Goal: Task Accomplishment & Management: Use online tool/utility

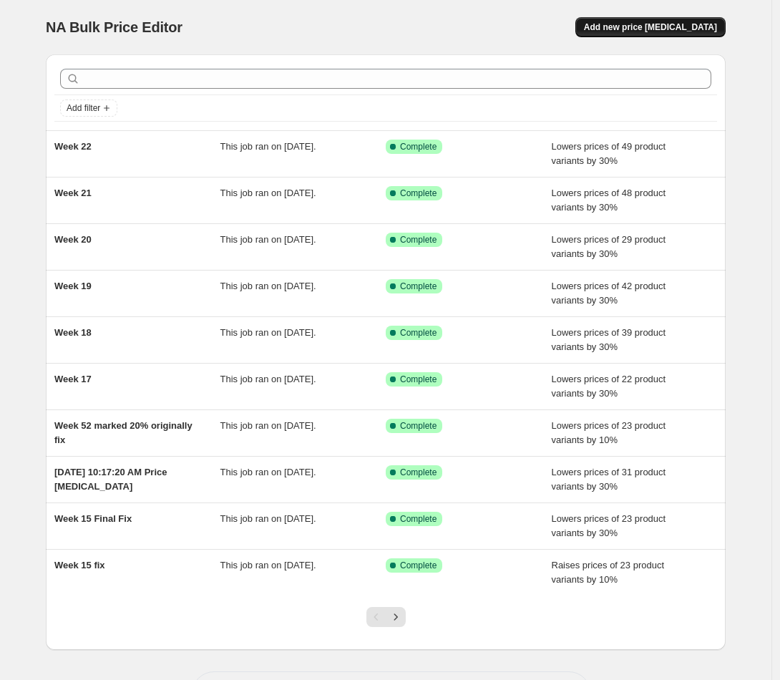
click at [705, 26] on span "Add new price [MEDICAL_DATA]" at bounding box center [650, 26] width 133 height 11
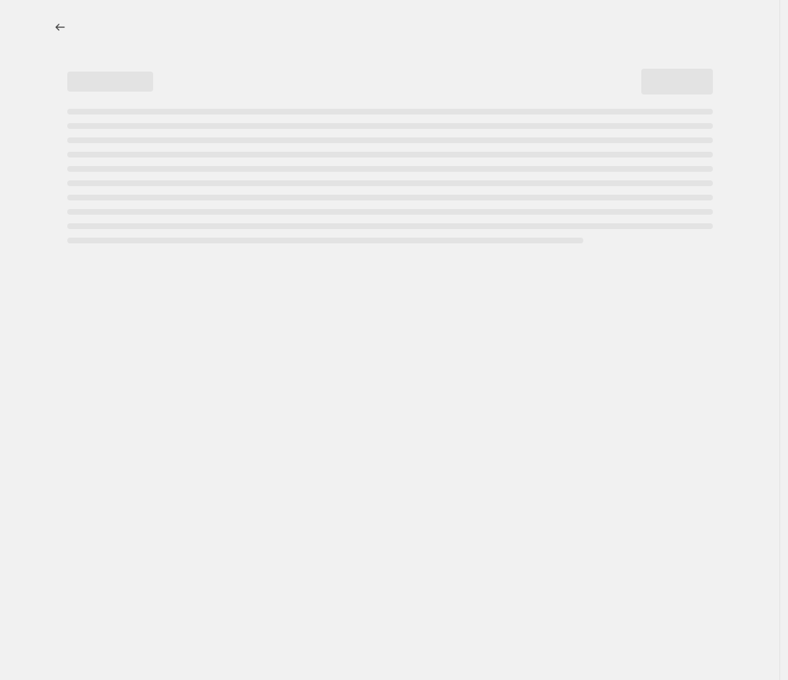
select select "percentage"
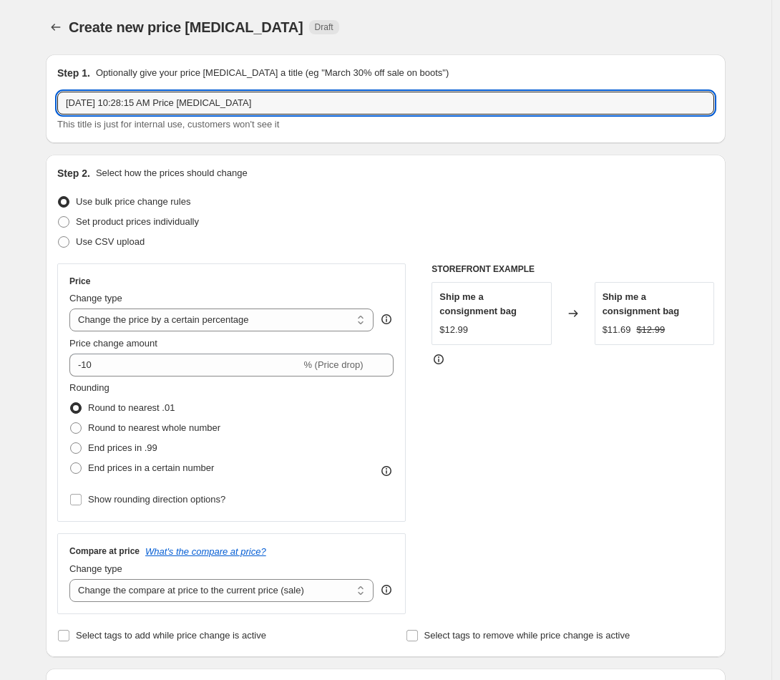
drag, startPoint x: 286, startPoint y: 102, endPoint x: 42, endPoint y: 104, distance: 244.1
click at [42, 104] on div "Step 1. Optionally give your price [MEDICAL_DATA] a title (eg "March 30% off sa…" at bounding box center [379, 674] width 691 height 1262
type input "Week 23"
click at [49, 135] on div "Step 1. Optionally give your price [MEDICAL_DATA] a title (eg "March 30% off sa…" at bounding box center [379, 674] width 691 height 1262
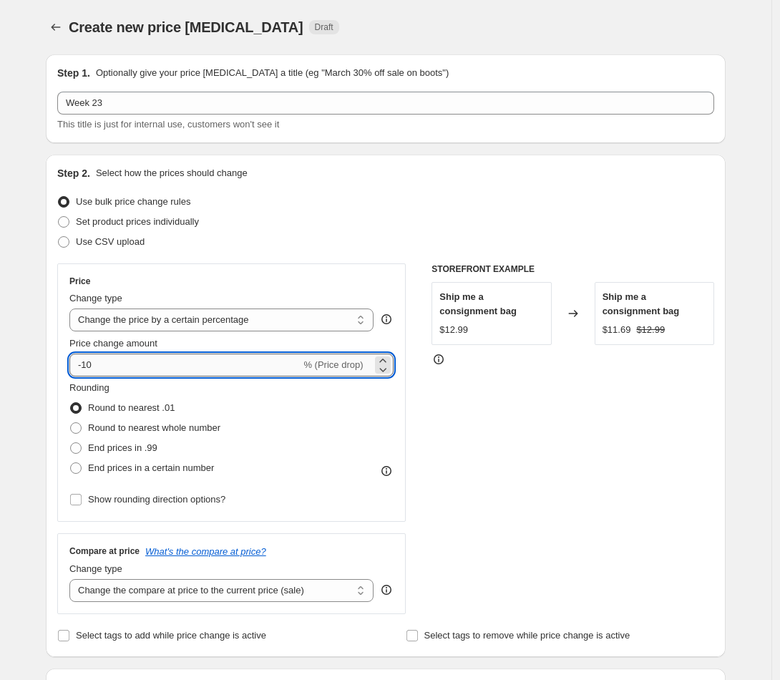
click at [144, 369] on input "-10" at bounding box center [184, 365] width 231 height 23
type input "-1"
type input "-30"
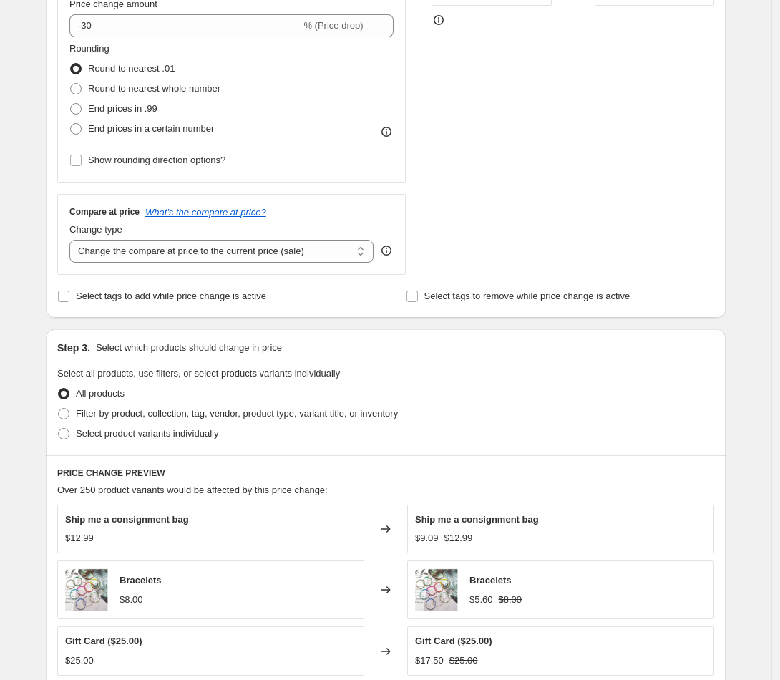
scroll to position [340, 0]
click at [69, 412] on span at bounding box center [63, 412] width 11 height 11
click at [59, 408] on input "Filter by product, collection, tag, vendor, product type, variant title, or inv…" at bounding box center [58, 407] width 1 height 1
radio input "true"
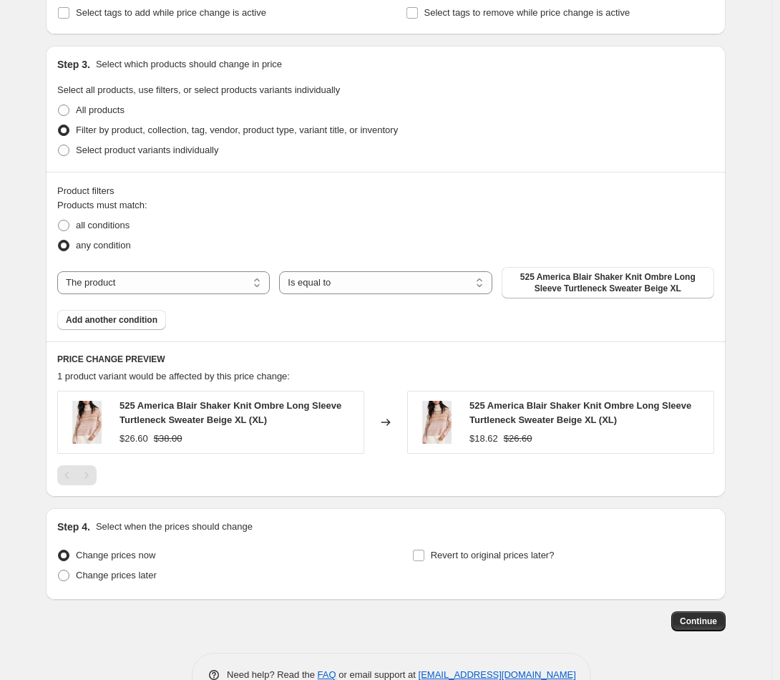
scroll to position [622, 0]
click at [227, 287] on select "The product The product's collection The product's tag The product's vendor The…" at bounding box center [163, 283] width 213 height 23
select select "collection"
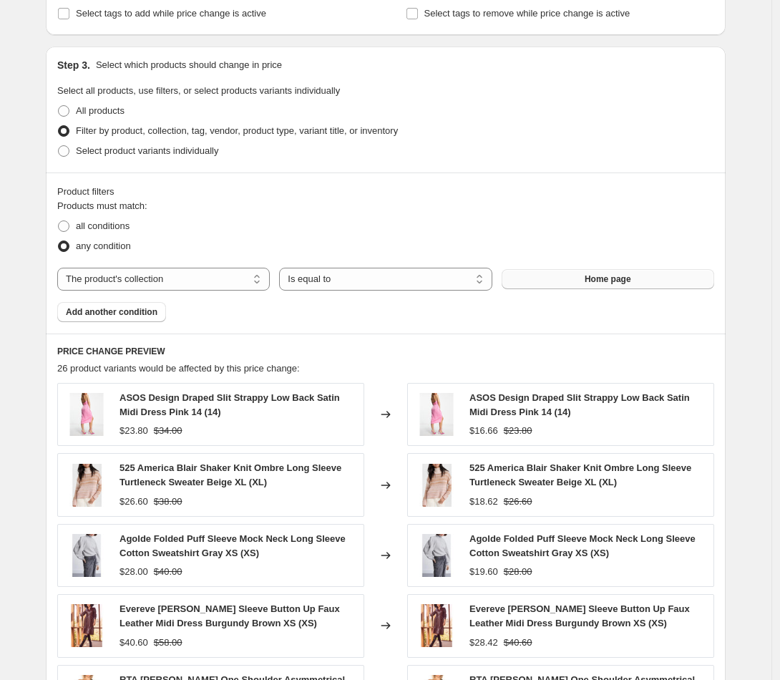
click at [565, 282] on button "Home page" at bounding box center [608, 279] width 213 height 20
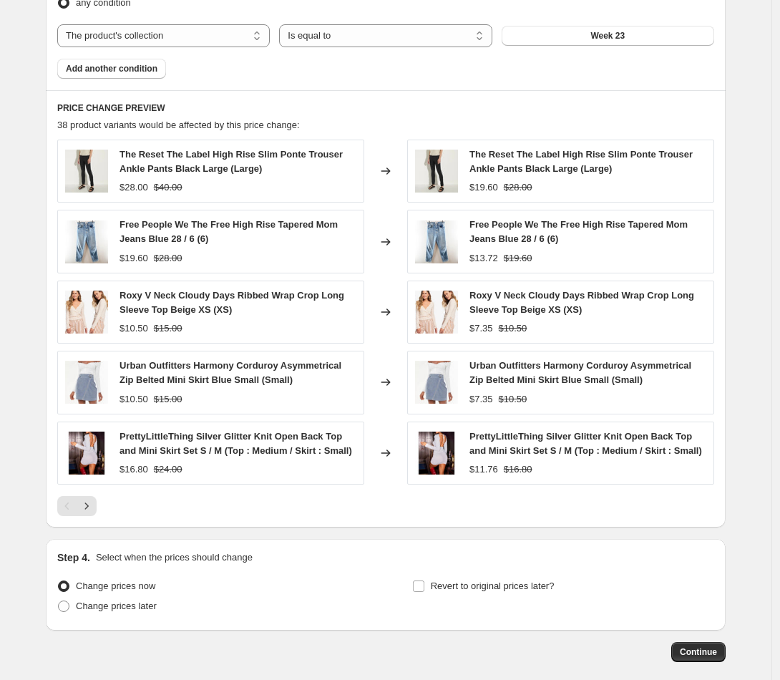
scroll to position [869, 0]
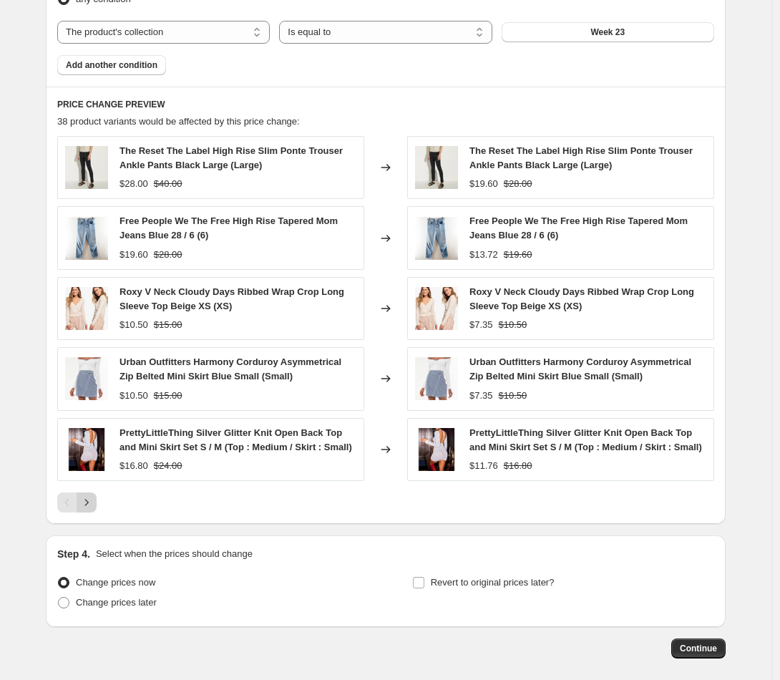
click at [93, 510] on icon "Next" at bounding box center [86, 502] width 14 height 14
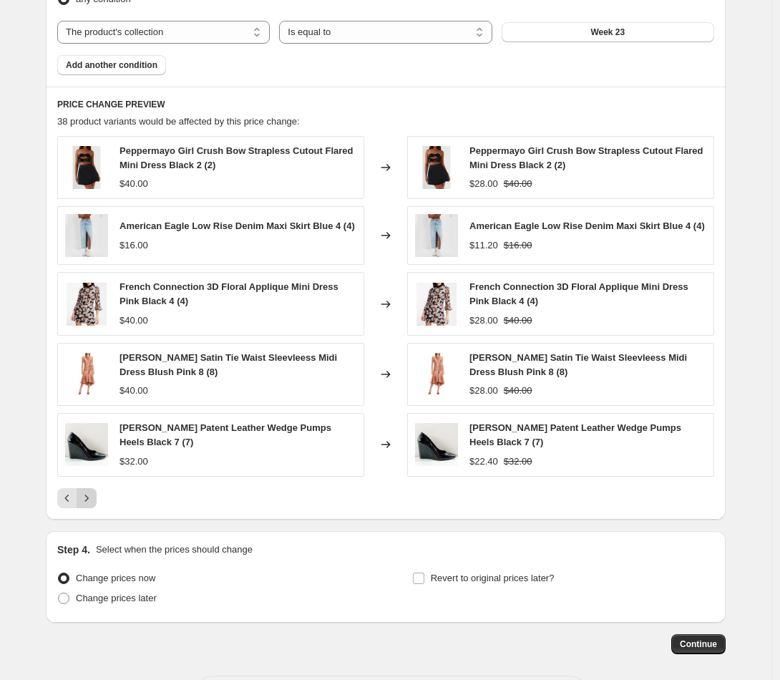
click at [90, 505] on icon "Next" at bounding box center [86, 498] width 14 height 14
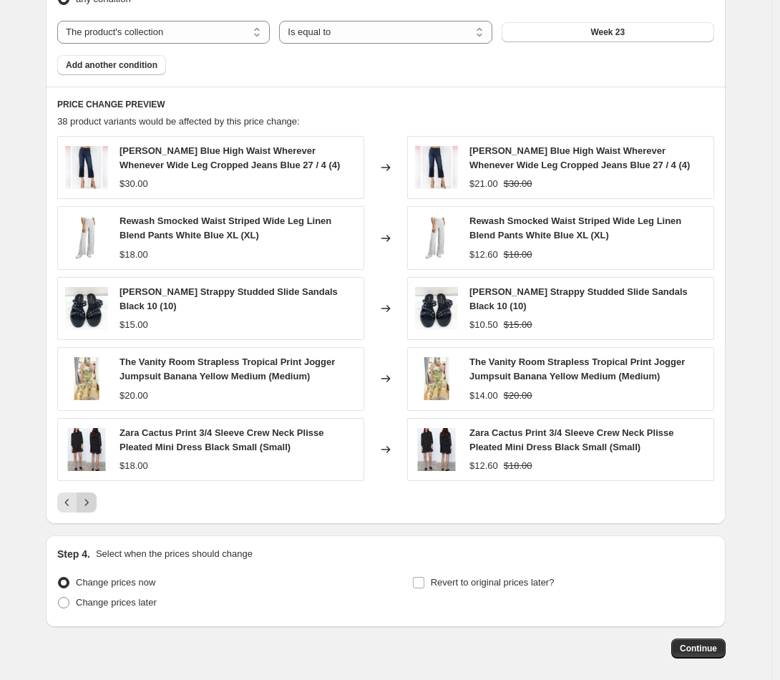
click at [92, 501] on icon "Next" at bounding box center [86, 502] width 14 height 14
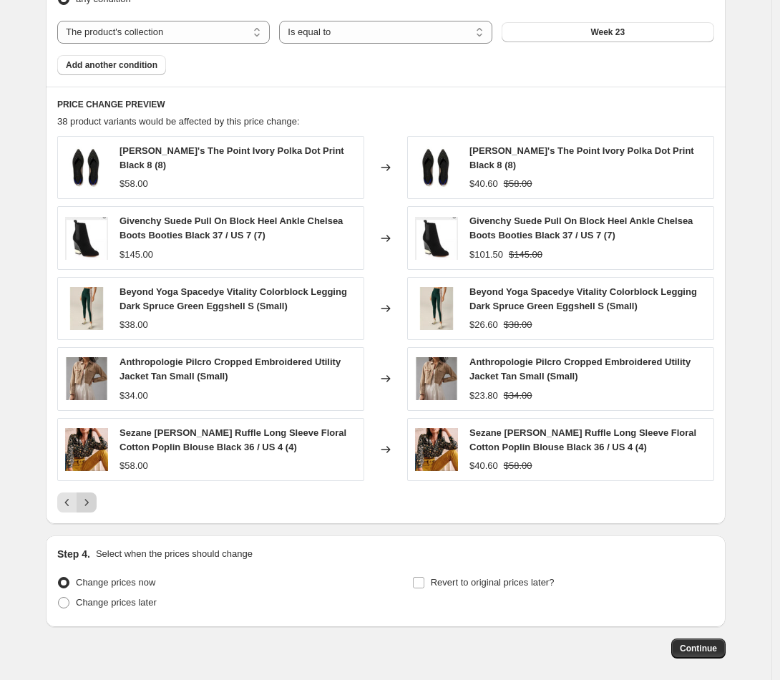
click at [93, 497] on icon "Next" at bounding box center [86, 502] width 14 height 14
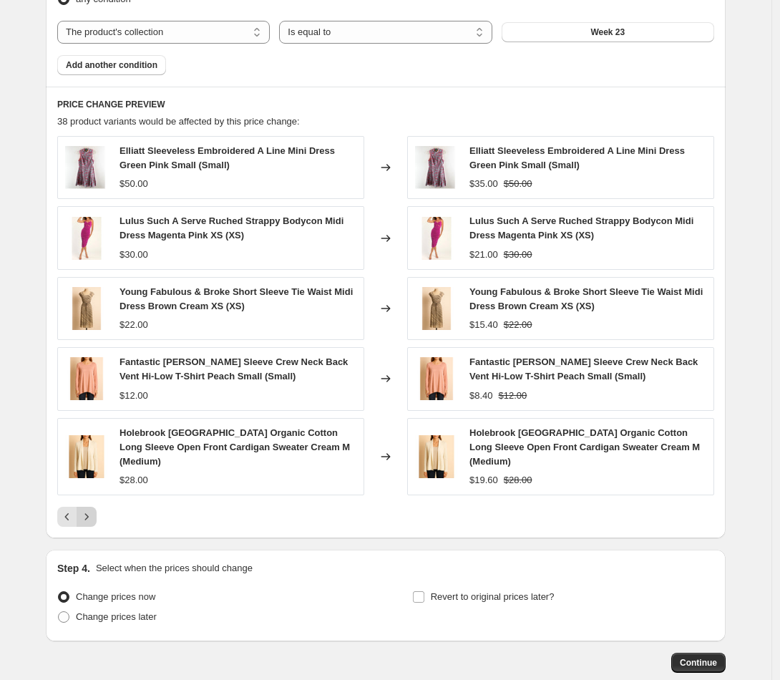
click at [92, 510] on icon "Next" at bounding box center [86, 517] width 14 height 14
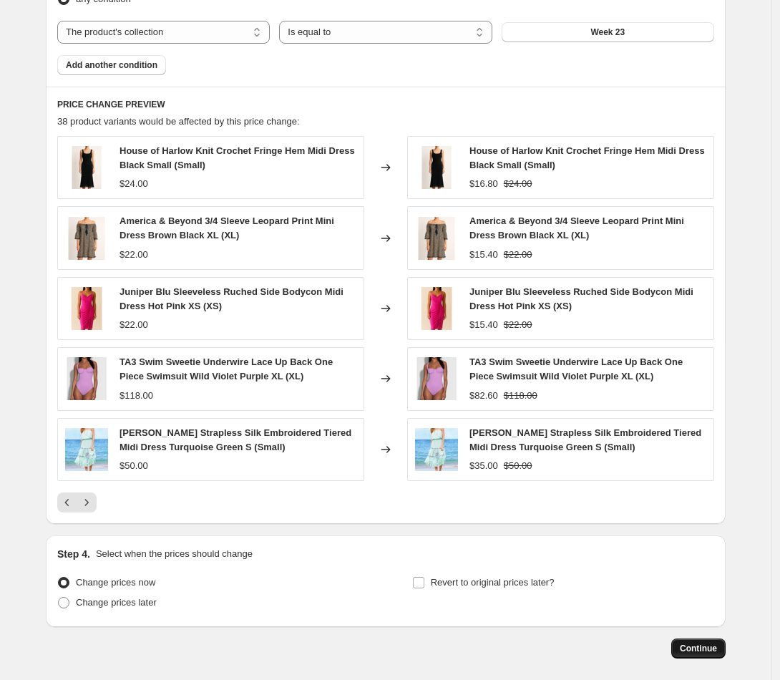
click at [703, 645] on span "Continue" at bounding box center [698, 648] width 37 height 11
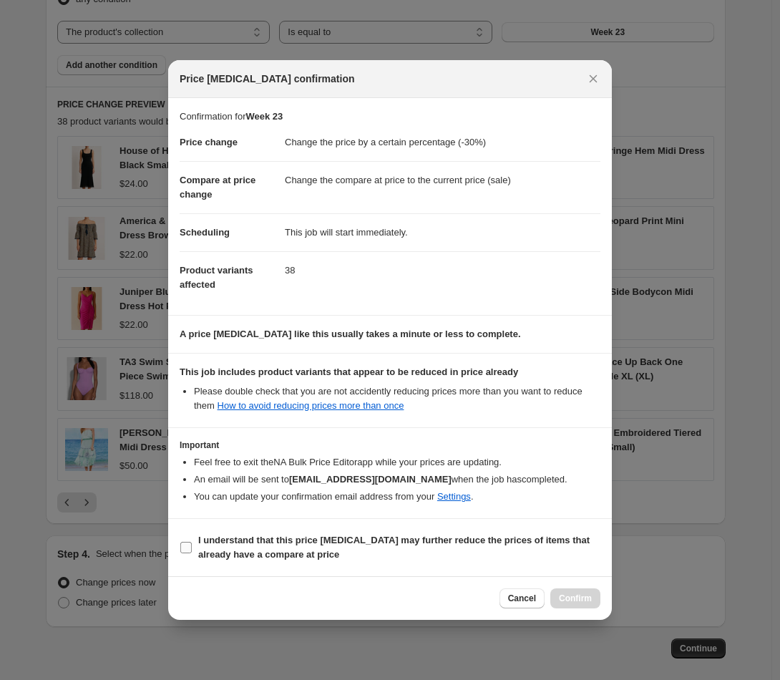
click at [185, 552] on input "I understand that this price [MEDICAL_DATA] may further reduce the prices of it…" at bounding box center [185, 547] width 11 height 11
checkbox input "true"
click at [576, 603] on span "Confirm" at bounding box center [575, 598] width 33 height 11
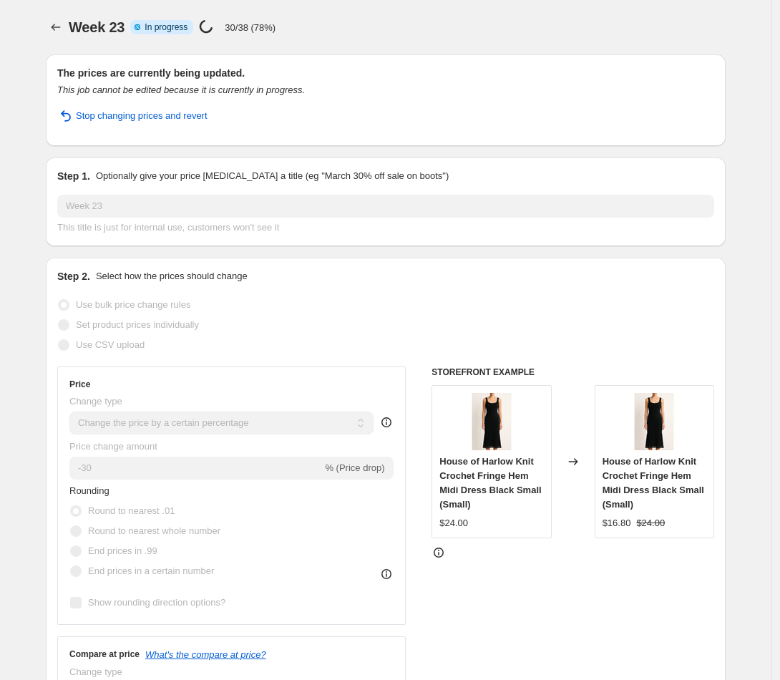
select select "percentage"
select select "collection"
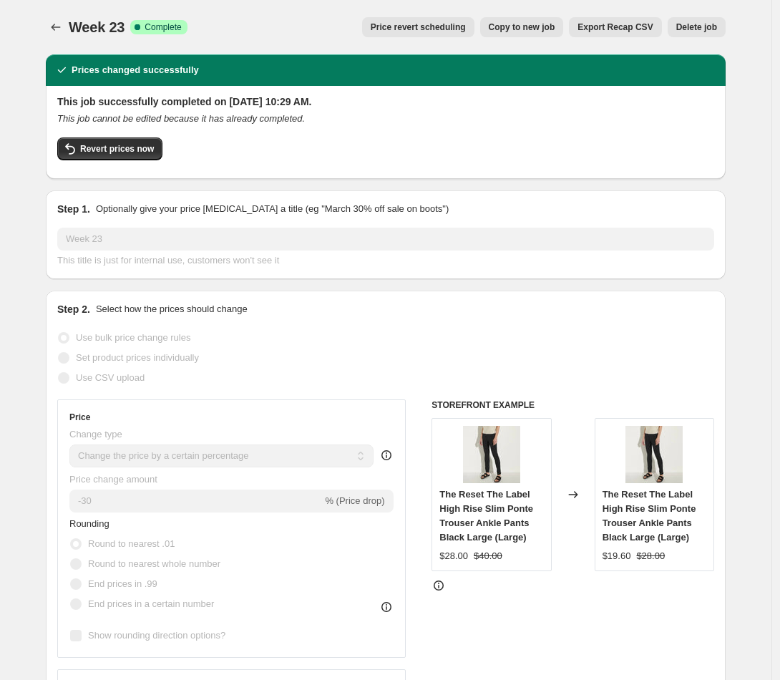
click at [623, 25] on span "Export Recap CSV" at bounding box center [615, 26] width 75 height 11
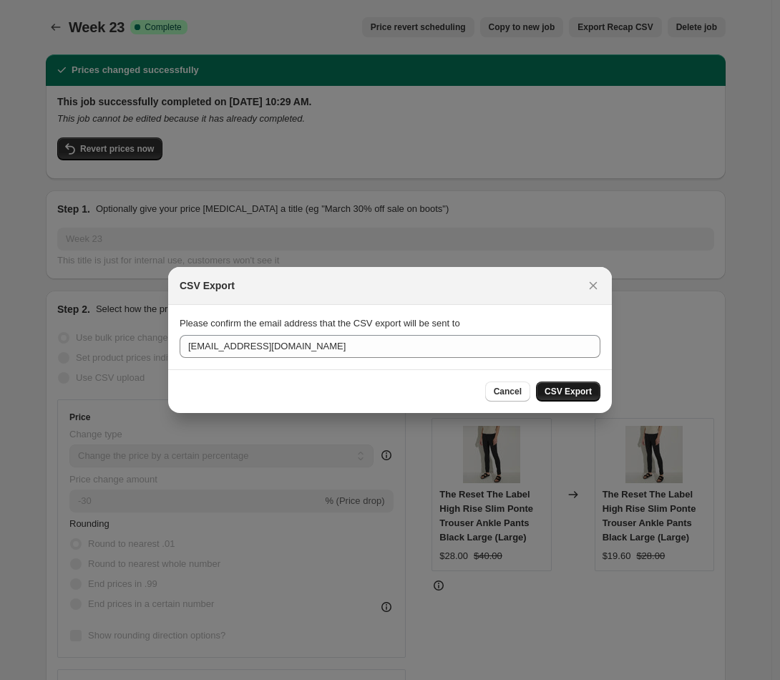
click at [568, 394] on span "CSV Export" at bounding box center [568, 391] width 47 height 11
